Goal: Transaction & Acquisition: Purchase product/service

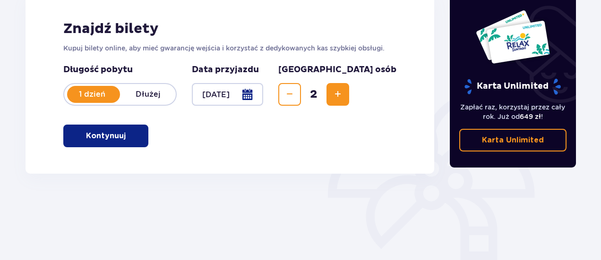
click at [101, 134] on p "Kontynuuj" at bounding box center [106, 136] width 40 height 10
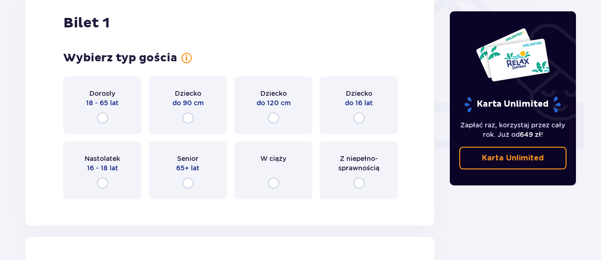
scroll to position [372, 0]
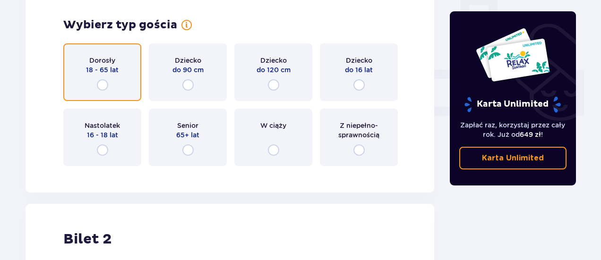
click at [100, 86] on input "radio" at bounding box center [102, 84] width 11 height 11
radio input "true"
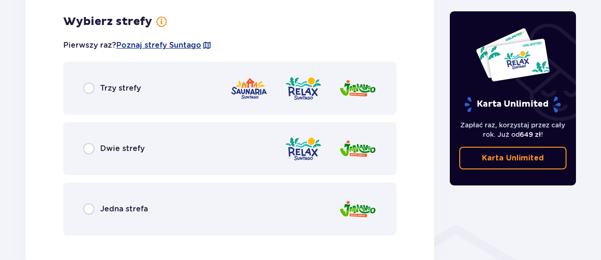
scroll to position [546, 0]
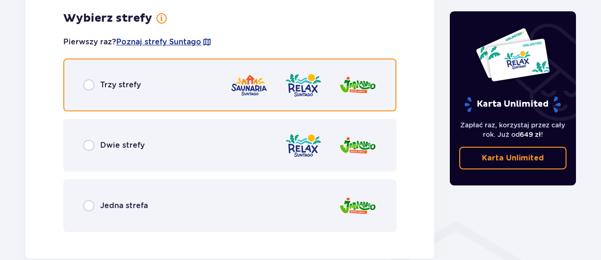
click at [87, 84] on input "radio" at bounding box center [88, 84] width 11 height 11
radio input "true"
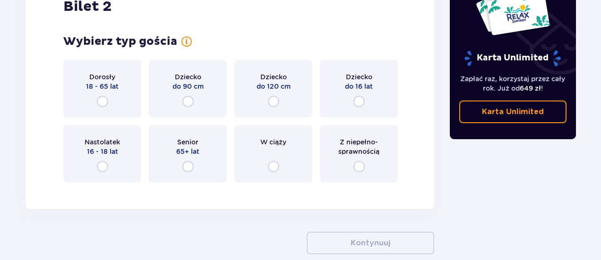
scroll to position [1120, 0]
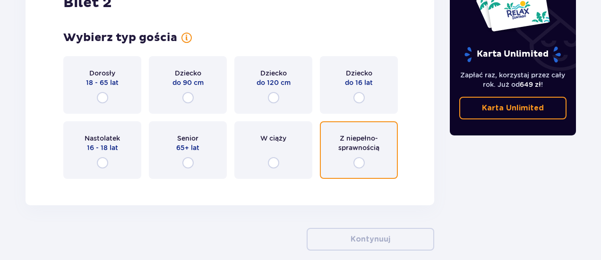
click at [359, 160] on input "radio" at bounding box center [358, 162] width 11 height 11
radio input "true"
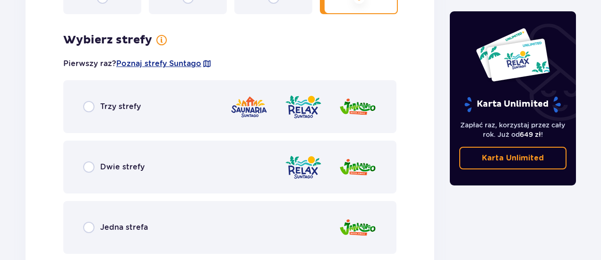
scroll to position [1266, 0]
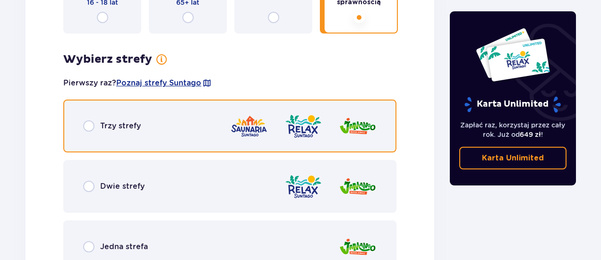
click at [91, 127] on input "radio" at bounding box center [88, 125] width 11 height 11
radio input "true"
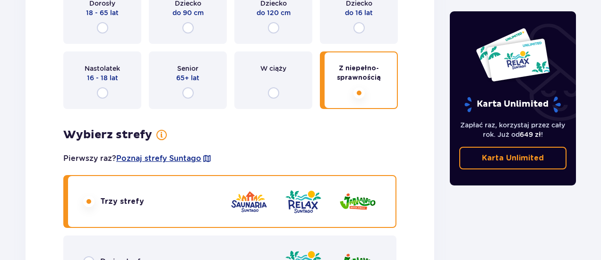
scroll to position [1169, 0]
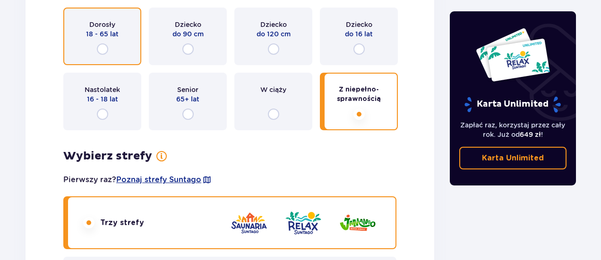
click at [98, 50] on input "radio" at bounding box center [102, 48] width 11 height 11
radio input "true"
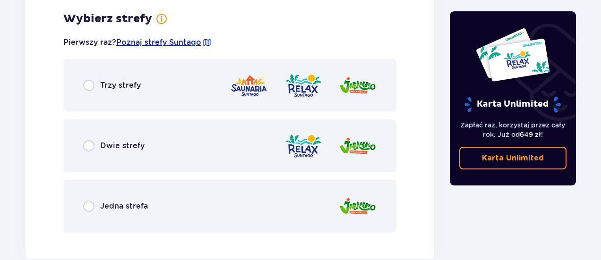
scroll to position [1307, 0]
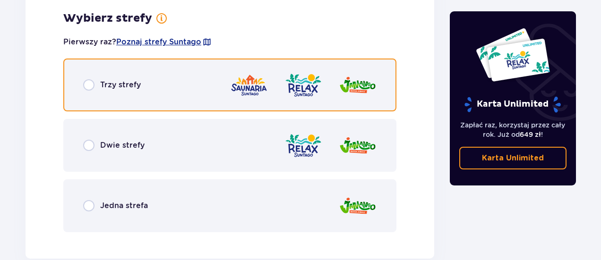
click at [89, 84] on input "radio" at bounding box center [88, 84] width 11 height 11
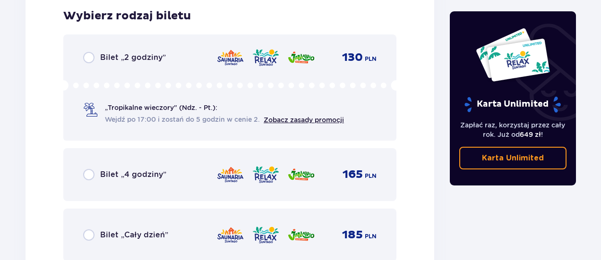
scroll to position [1547, 0]
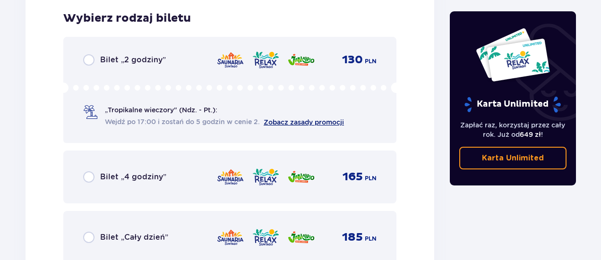
click at [294, 120] on link "Zobacz zasady promocji" at bounding box center [304, 123] width 80 height 8
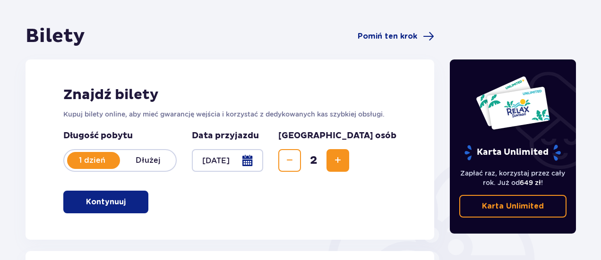
scroll to position [0, 0]
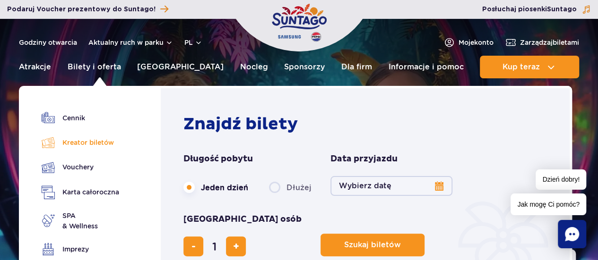
click at [79, 141] on link "Kreator biletów" at bounding box center [80, 142] width 77 height 13
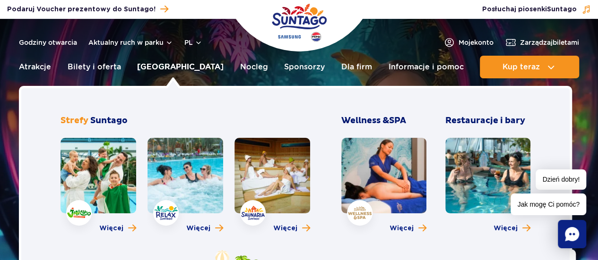
click at [173, 67] on link "[GEOGRAPHIC_DATA]" at bounding box center [180, 67] width 86 height 23
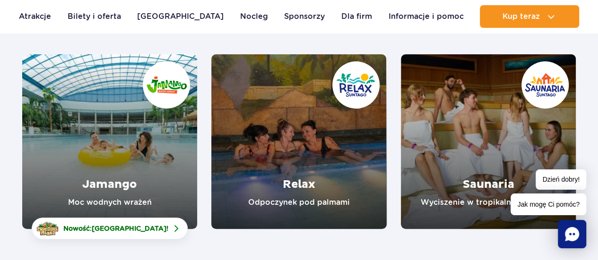
scroll to position [142, 0]
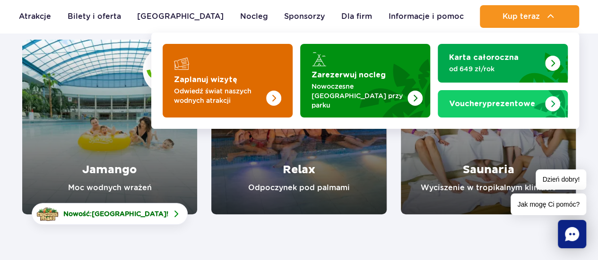
click at [254, 95] on p "Odwiedź świat naszych wodnych atrakcji" at bounding box center [220, 95] width 92 height 19
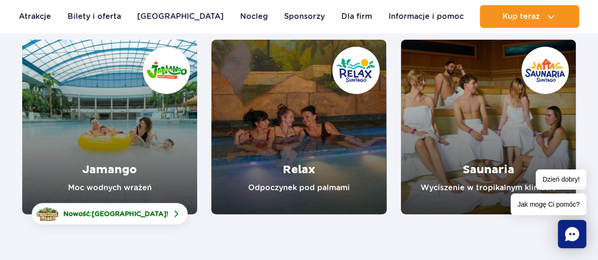
click at [106, 158] on link "Jamango" at bounding box center [109, 127] width 175 height 175
click at [308, 166] on link "Relax" at bounding box center [298, 127] width 175 height 175
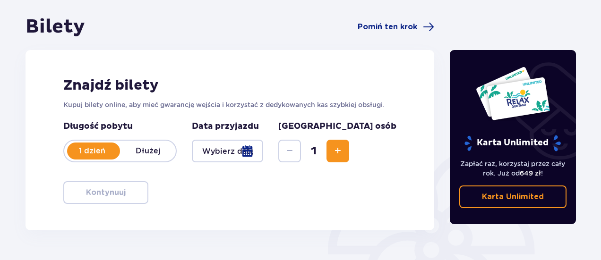
scroll to position [79, 0]
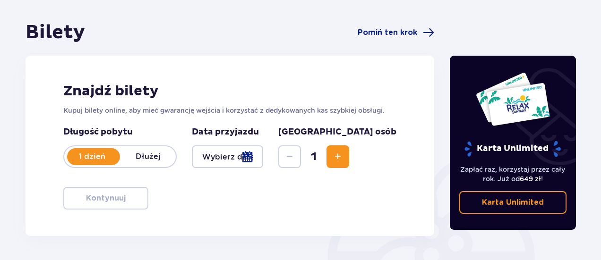
click at [343, 155] on span "Increase" at bounding box center [337, 156] width 11 height 11
click at [263, 161] on div at bounding box center [227, 156] width 71 height 23
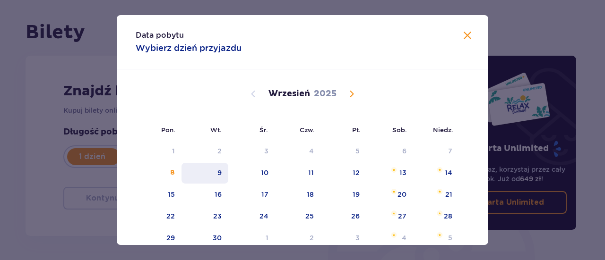
click at [219, 172] on div "9" at bounding box center [219, 172] width 4 height 9
type input "09.09.25"
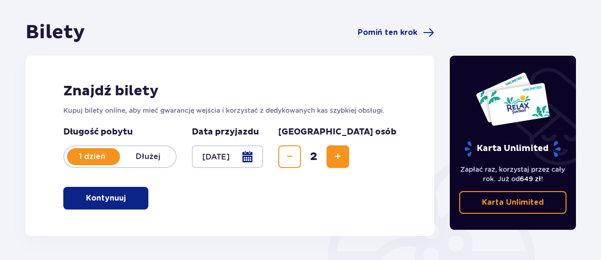
scroll to position [127, 0]
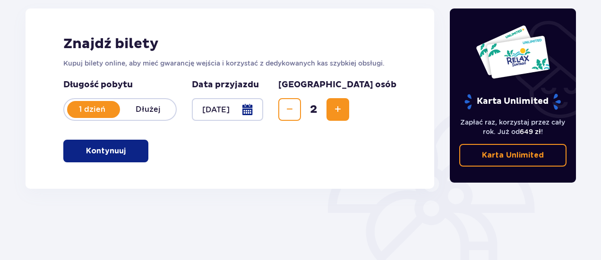
click at [101, 152] on p "Kontynuuj" at bounding box center [106, 151] width 40 height 10
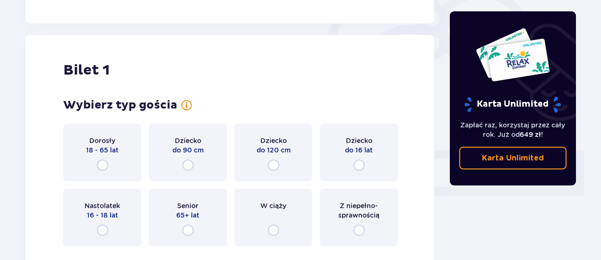
scroll to position [316, 0]
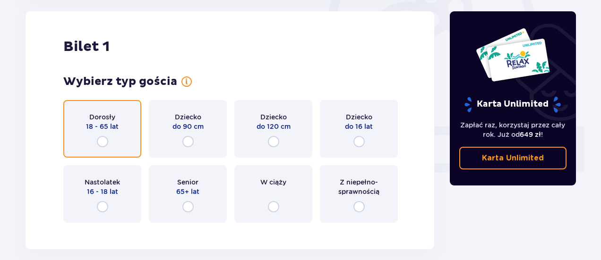
click at [102, 144] on input "radio" at bounding box center [102, 141] width 11 height 11
radio input "true"
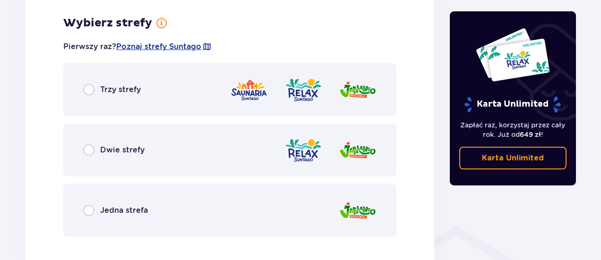
scroll to position [546, 0]
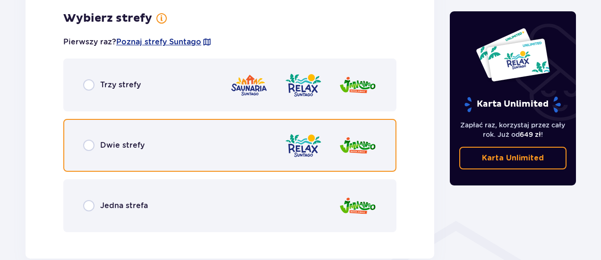
click at [88, 144] on input "radio" at bounding box center [88, 145] width 11 height 11
radio input "true"
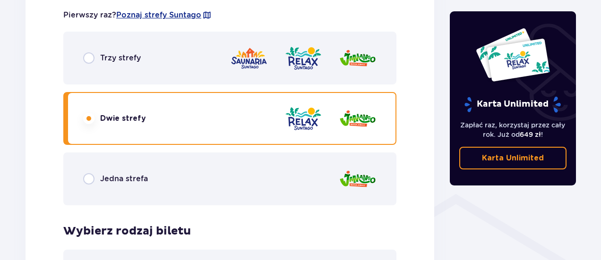
scroll to position [550, 0]
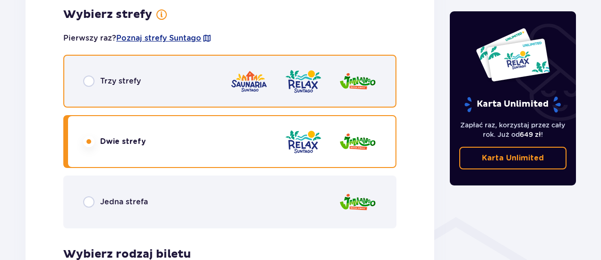
click at [87, 77] on input "radio" at bounding box center [88, 81] width 11 height 11
radio input "true"
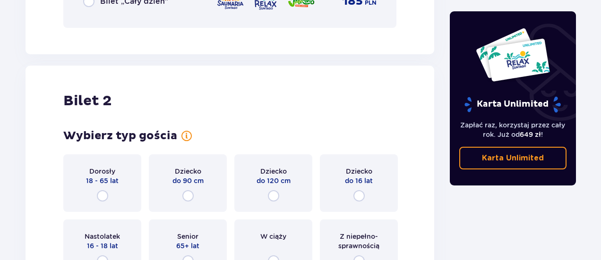
scroll to position [1069, 0]
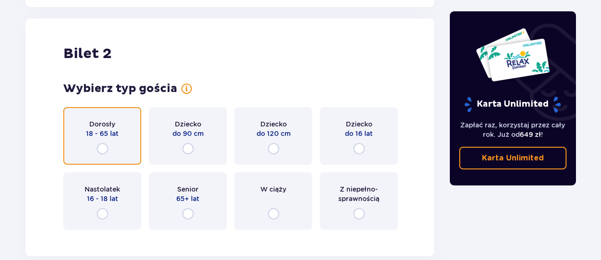
click at [101, 147] on input "radio" at bounding box center [102, 148] width 11 height 11
radio input "true"
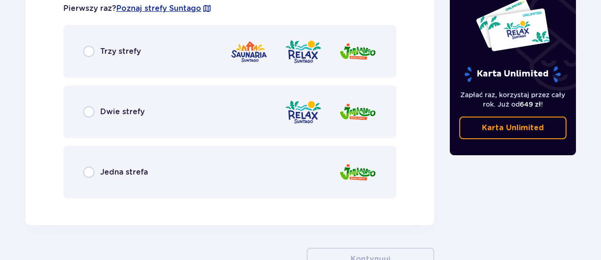
scroll to position [1354, 0]
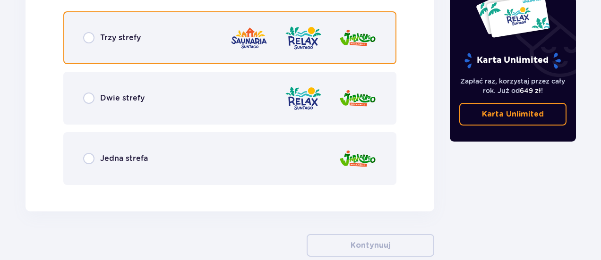
click at [93, 37] on input "radio" at bounding box center [88, 37] width 11 height 11
radio input "true"
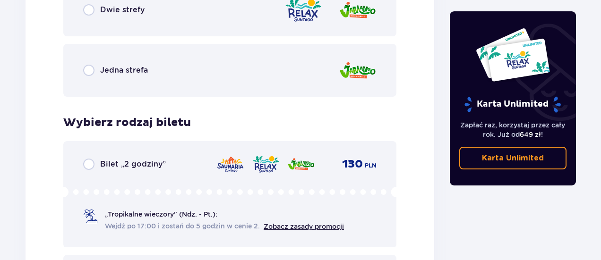
scroll to position [1584, 0]
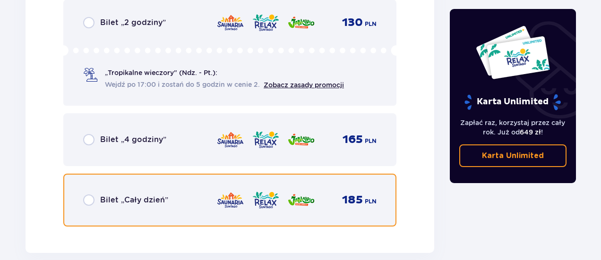
click at [87, 199] on input "radio" at bounding box center [88, 200] width 11 height 11
radio input "true"
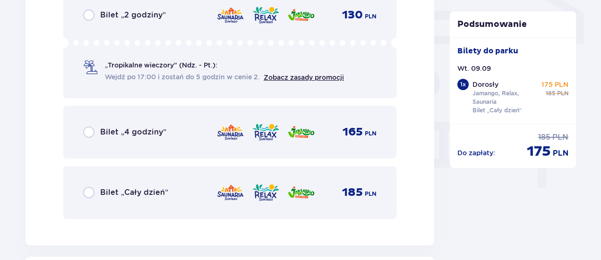
scroll to position [882, 0]
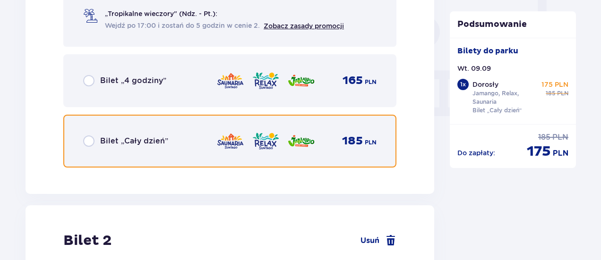
click at [86, 141] on input "radio" at bounding box center [88, 141] width 11 height 11
radio input "true"
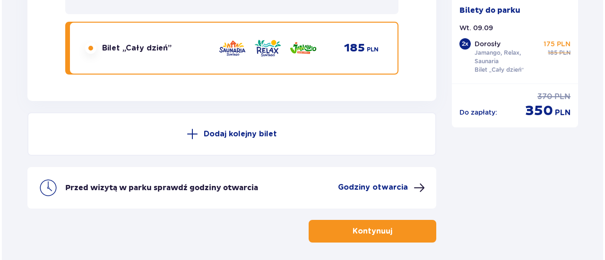
scroll to position [1775, 0]
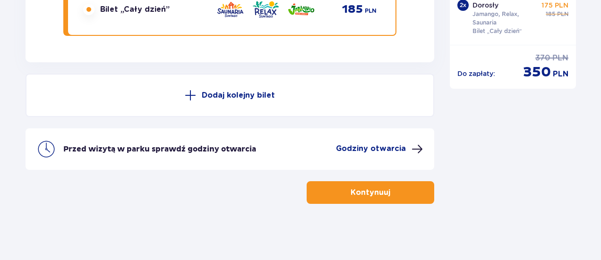
click at [376, 148] on p "Godziny otwarcia" at bounding box center [371, 149] width 70 height 10
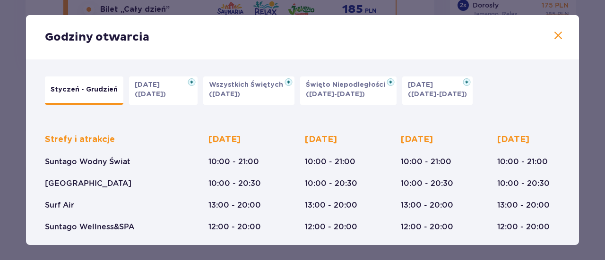
click at [553, 34] on span at bounding box center [557, 35] width 11 height 11
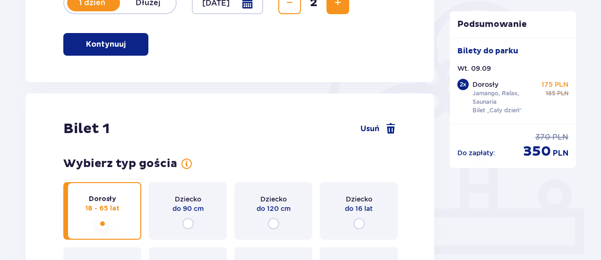
scroll to position [236, 0]
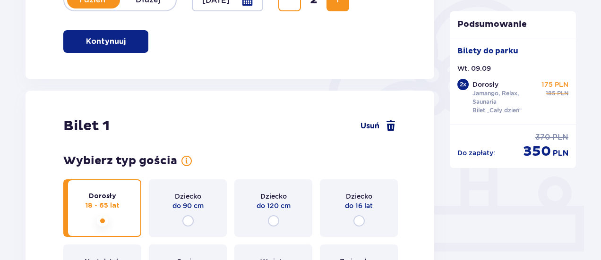
click at [391, 124] on span at bounding box center [390, 125] width 11 height 11
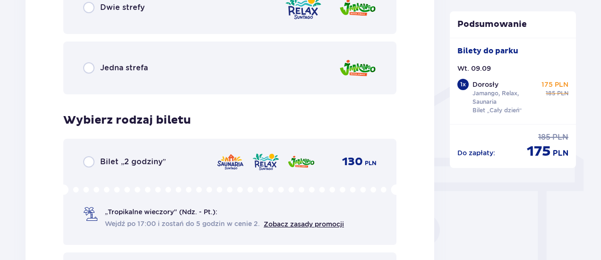
scroll to position [448, 0]
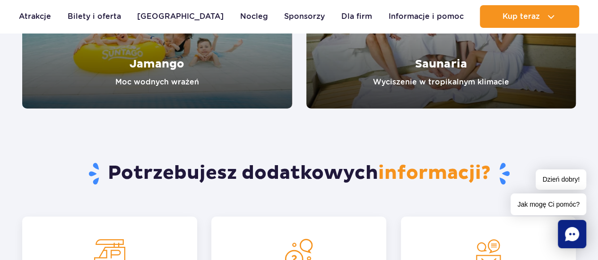
scroll to position [1653, 0]
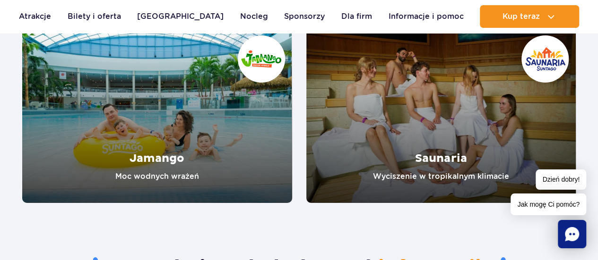
click at [462, 163] on link "Saunaria" at bounding box center [441, 115] width 270 height 175
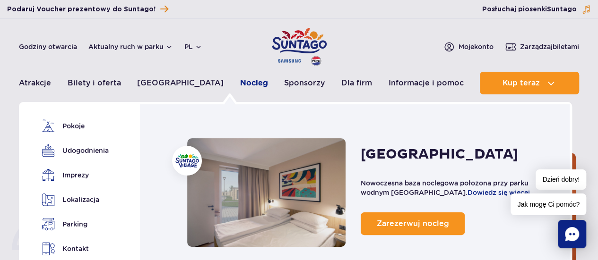
click at [240, 77] on link "Nocleg" at bounding box center [254, 83] width 28 height 23
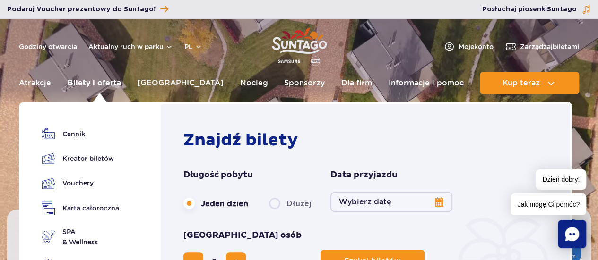
click at [111, 83] on link "Bilety i oferta" at bounding box center [94, 83] width 53 height 23
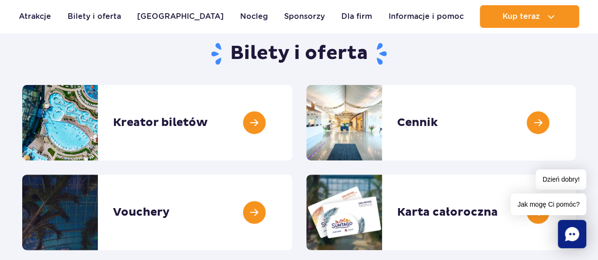
scroll to position [142, 0]
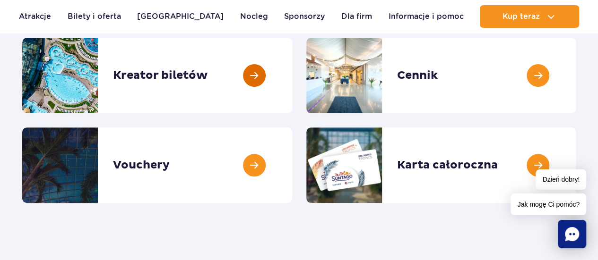
click at [292, 70] on link at bounding box center [292, 76] width 0 height 76
click at [575, 73] on link at bounding box center [575, 76] width 0 height 76
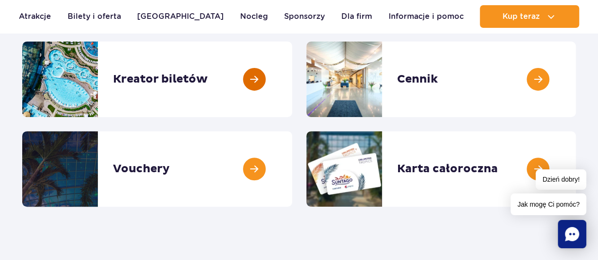
scroll to position [189, 0]
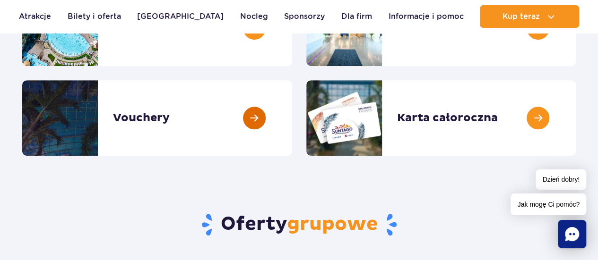
click at [292, 118] on link at bounding box center [292, 118] width 0 height 76
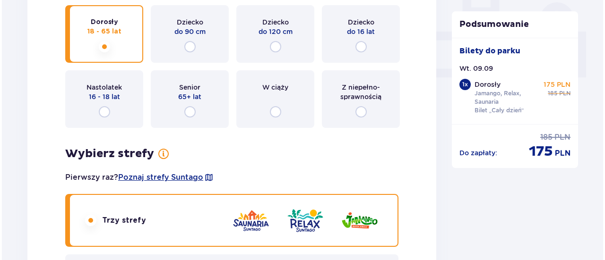
scroll to position [425, 0]
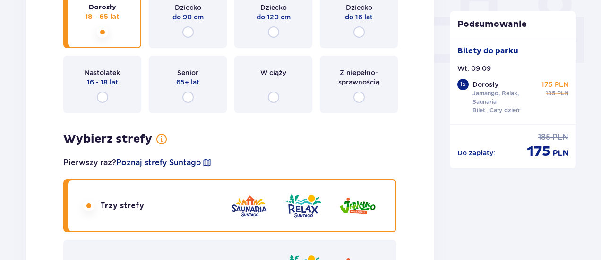
click at [153, 166] on span "Poznaj strefy Suntago" at bounding box center [158, 163] width 85 height 10
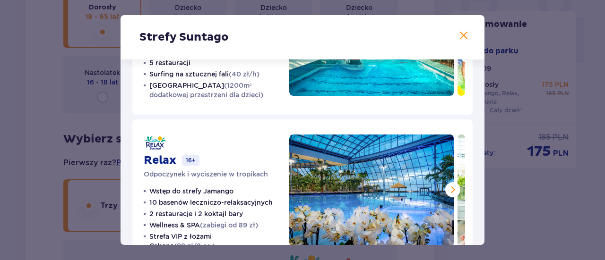
scroll to position [94, 0]
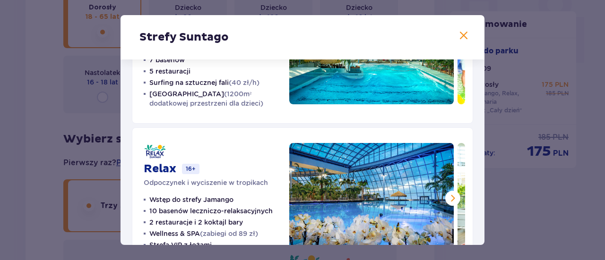
click at [449, 197] on span at bounding box center [452, 198] width 11 height 11
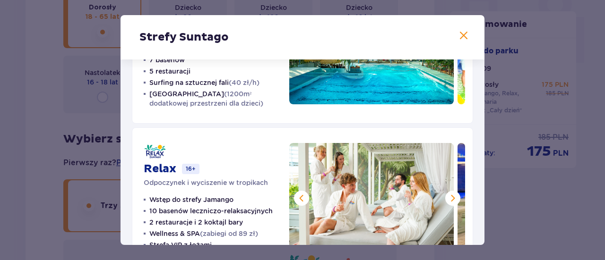
click at [449, 197] on span at bounding box center [452, 198] width 11 height 11
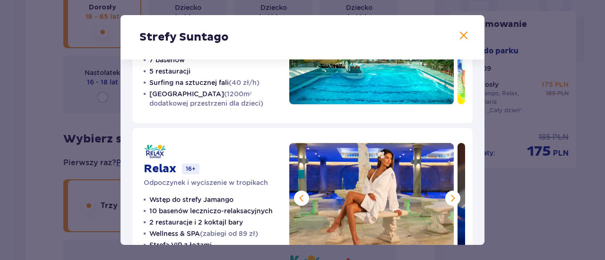
click at [449, 197] on span at bounding box center [452, 198] width 11 height 11
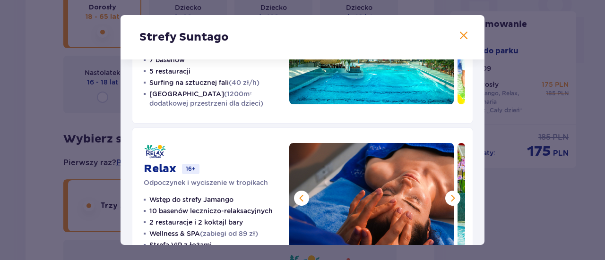
click at [449, 197] on span at bounding box center [452, 198] width 11 height 11
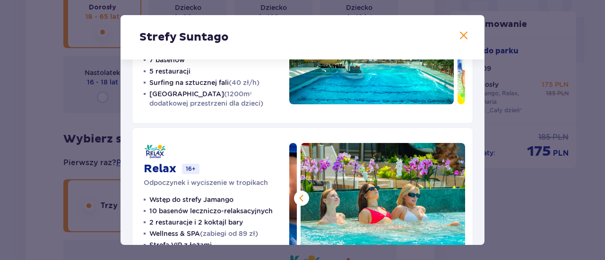
click at [449, 197] on img at bounding box center [382, 199] width 164 height 112
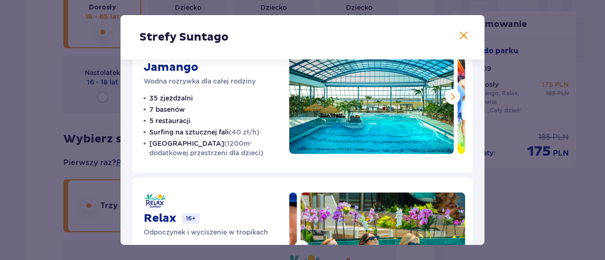
scroll to position [0, 0]
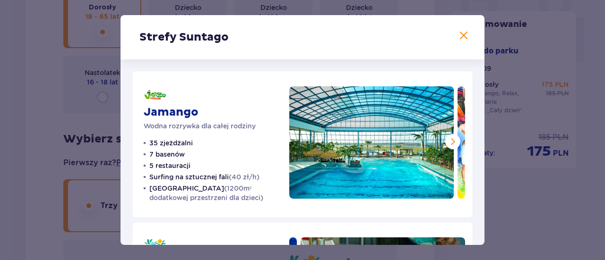
click at [449, 142] on span at bounding box center [452, 141] width 11 height 11
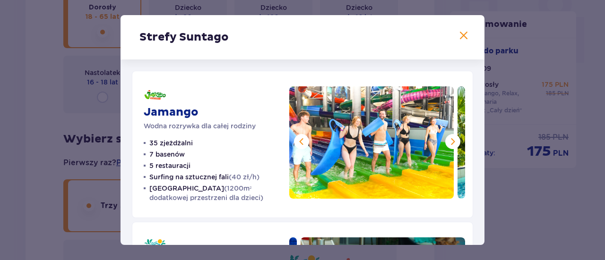
click at [449, 142] on span at bounding box center [452, 141] width 11 height 11
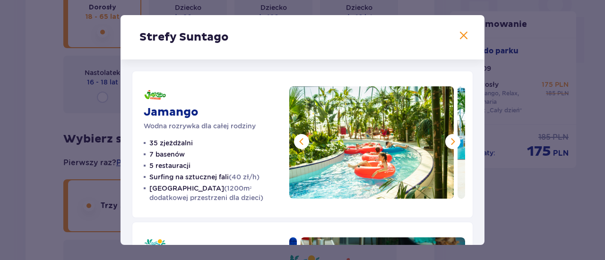
click at [449, 142] on span at bounding box center [452, 141] width 11 height 11
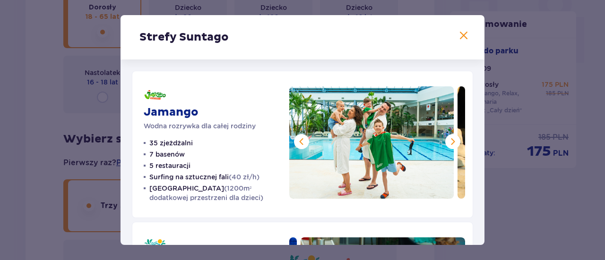
click at [449, 142] on span at bounding box center [452, 141] width 11 height 11
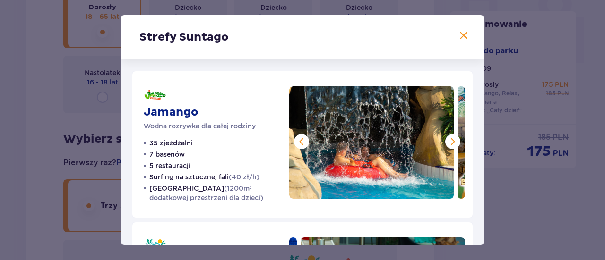
click at [449, 142] on span at bounding box center [452, 141] width 11 height 11
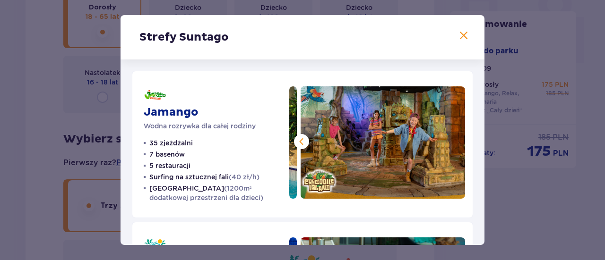
click at [449, 142] on img at bounding box center [382, 142] width 164 height 112
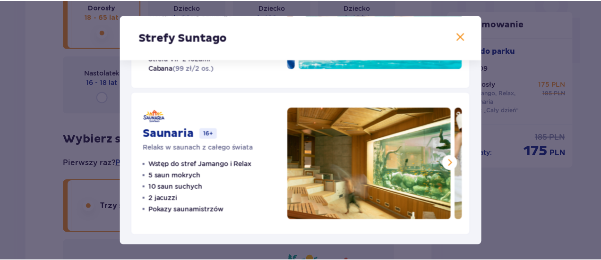
scroll to position [234, 0]
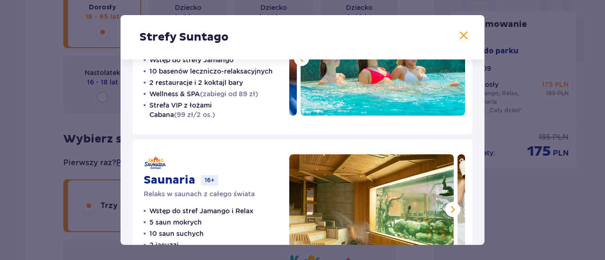
click at [461, 31] on span at bounding box center [463, 35] width 11 height 11
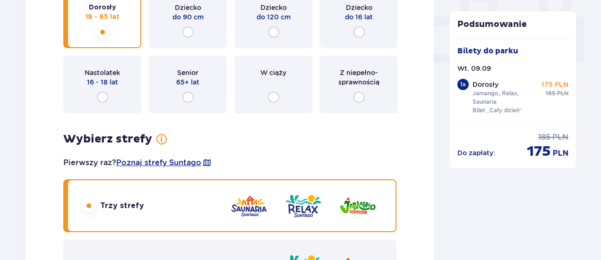
scroll to position [378, 0]
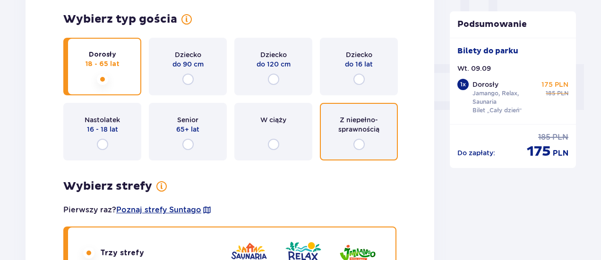
click at [359, 142] on input "radio" at bounding box center [358, 144] width 11 height 11
radio input "true"
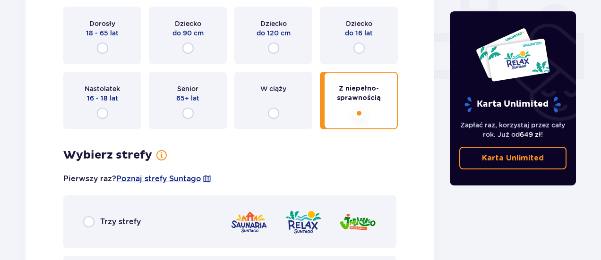
scroll to position [546, 0]
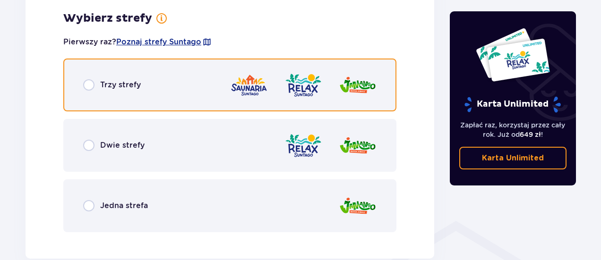
click at [91, 86] on input "radio" at bounding box center [88, 84] width 11 height 11
radio input "true"
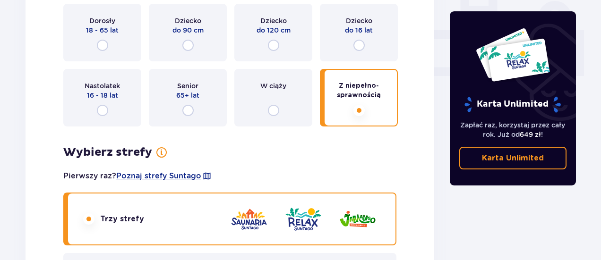
scroll to position [408, 0]
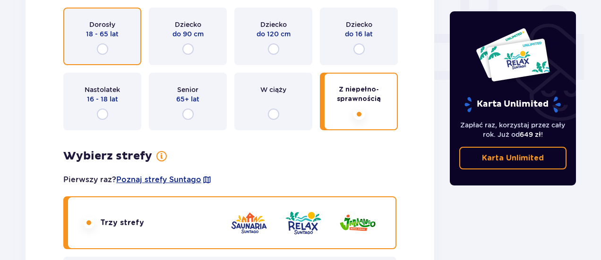
click at [101, 46] on input "radio" at bounding box center [102, 48] width 11 height 11
radio input "true"
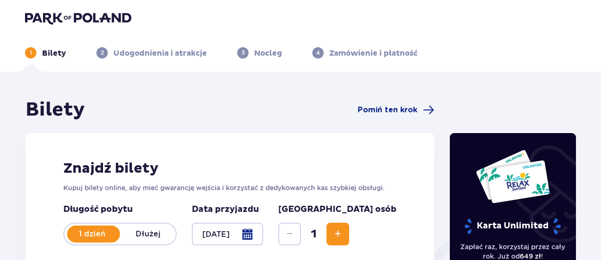
scroll to position [0, 0]
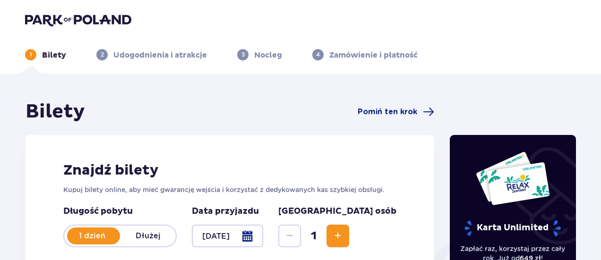
click at [103, 54] on span "2" at bounding box center [101, 54] width 11 height 11
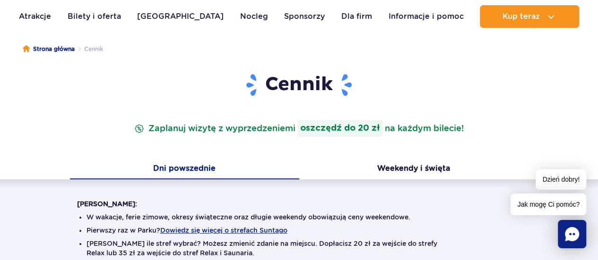
scroll to position [94, 0]
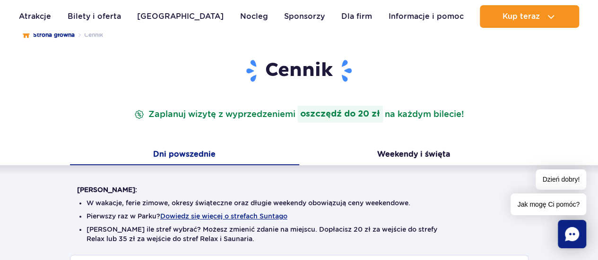
click at [173, 154] on button "Dni powszednie" at bounding box center [184, 155] width 229 height 20
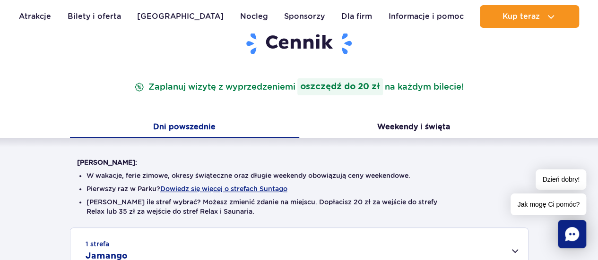
scroll to position [142, 0]
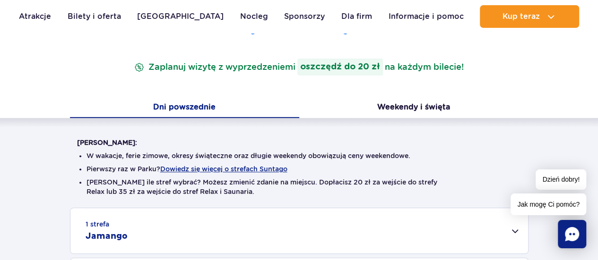
click at [567, 132] on div "Warto wiedzieć: W wakacje, ferie zimowe, okresy świąteczne oraz długie weekendy…" at bounding box center [299, 236] width 598 height 237
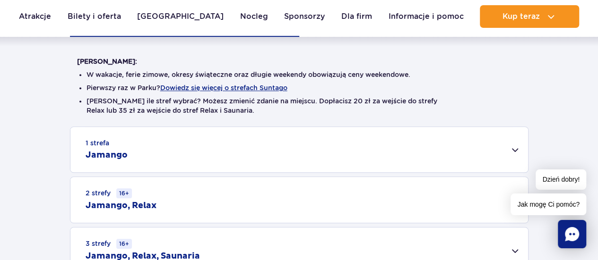
scroll to position [236, 0]
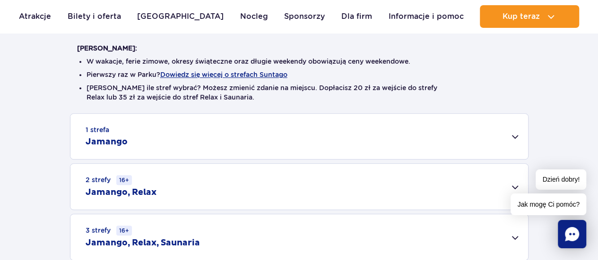
click at [515, 137] on div "1 strefa Jamango" at bounding box center [298, 136] width 457 height 45
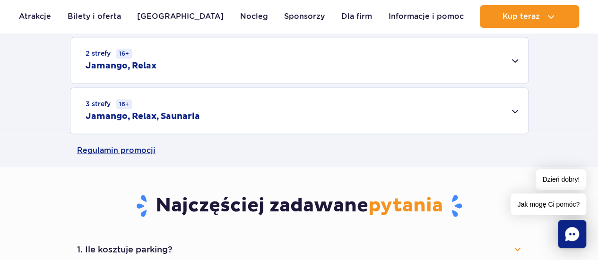
scroll to position [709, 0]
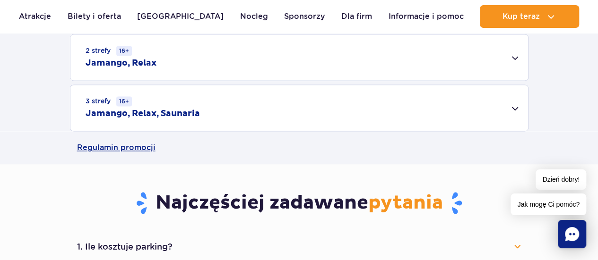
click at [514, 107] on div "3 strefy 16+ Jamango, Relax, Saunaria" at bounding box center [298, 108] width 457 height 46
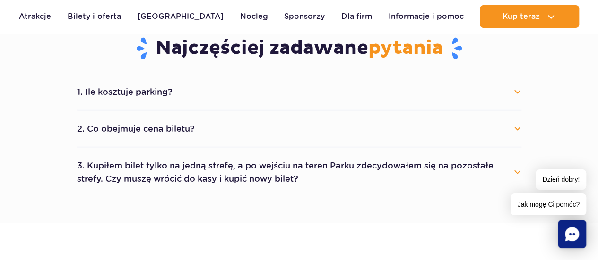
scroll to position [992, 0]
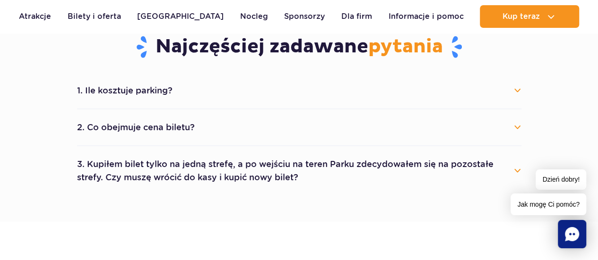
click at [516, 89] on button "1. Ile kosztuje parking?" at bounding box center [299, 90] width 444 height 21
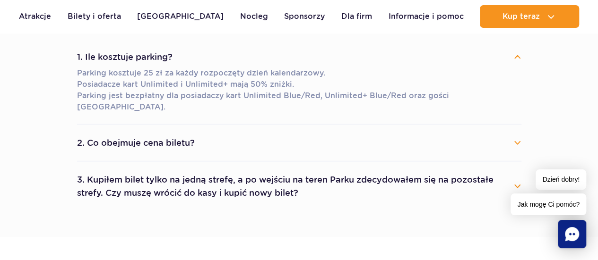
scroll to position [1039, 0]
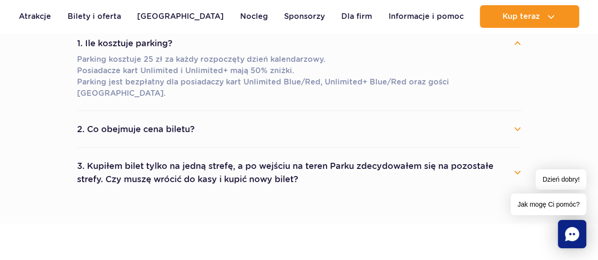
click at [518, 119] on button "2. Co obejmuje cena biletu?" at bounding box center [299, 129] width 444 height 21
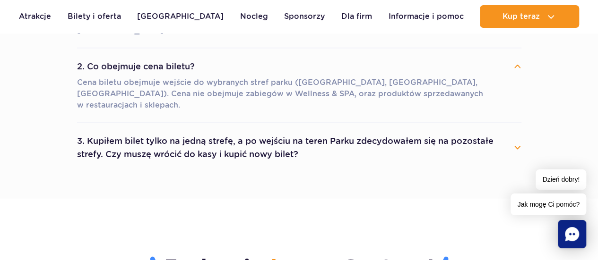
scroll to position [1134, 0]
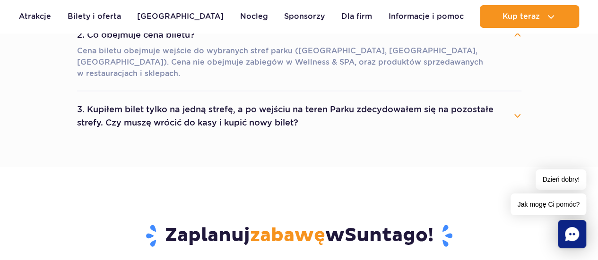
click at [516, 99] on button "3. Kupiłem bilet tylko na jedną strefę, a po wejściu na teren Parku zdecydowałe…" at bounding box center [299, 116] width 444 height 34
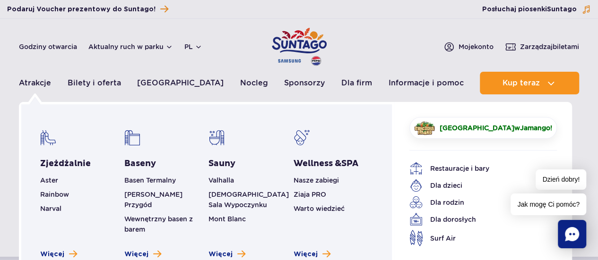
scroll to position [0, 0]
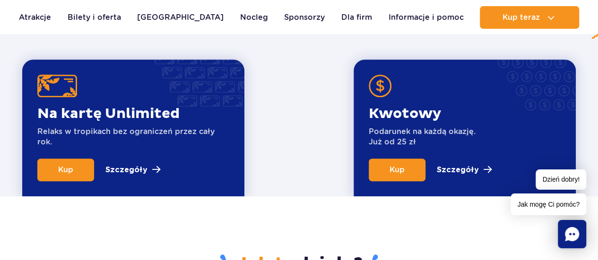
scroll to position [189, 0]
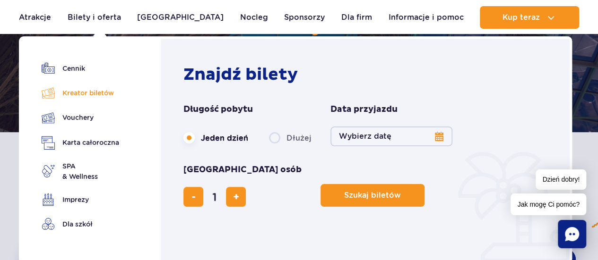
click at [82, 91] on link "Kreator biletów" at bounding box center [80, 92] width 77 height 13
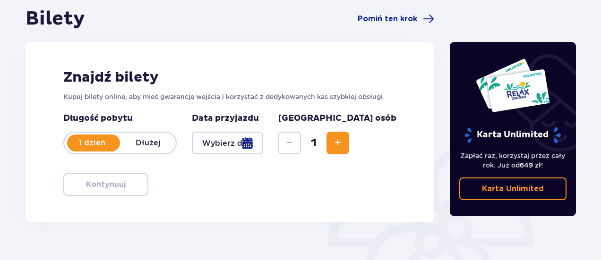
scroll to position [94, 0]
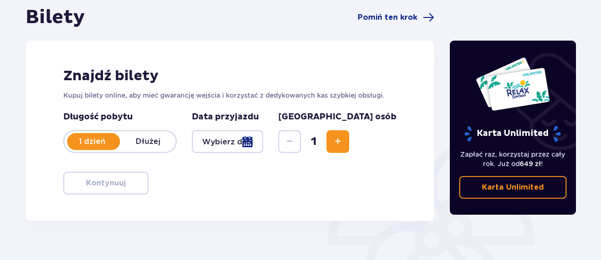
click at [263, 143] on div at bounding box center [227, 141] width 71 height 23
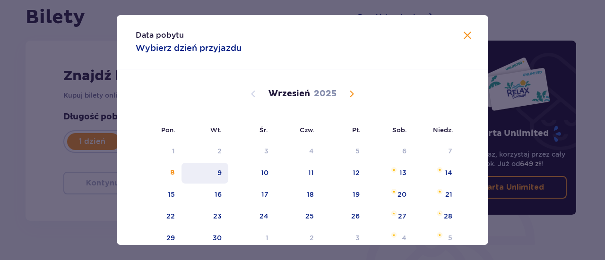
click at [218, 175] on div "9" at bounding box center [219, 172] width 4 height 9
type input "[DATE]"
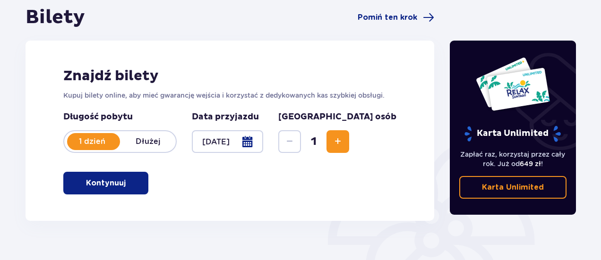
click at [343, 141] on span "Increase" at bounding box center [337, 141] width 11 height 11
click at [98, 180] on p "Kontynuuj" at bounding box center [106, 183] width 40 height 10
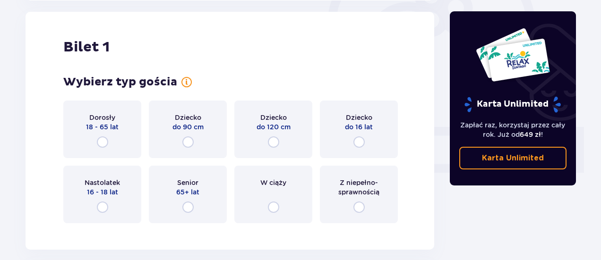
scroll to position [316, 0]
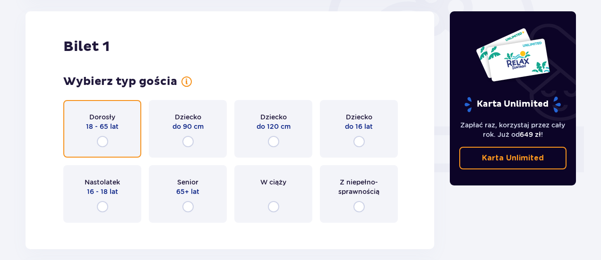
click at [100, 143] on input "radio" at bounding box center [102, 141] width 11 height 11
radio input "true"
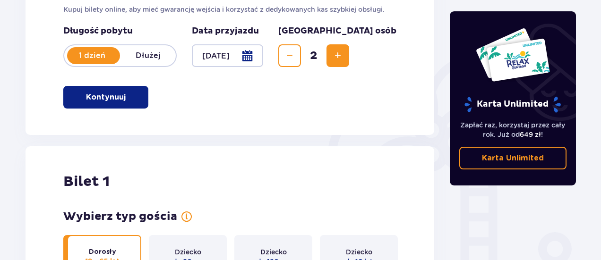
scroll to position [168, 0]
